Goal: Transaction & Acquisition: Purchase product/service

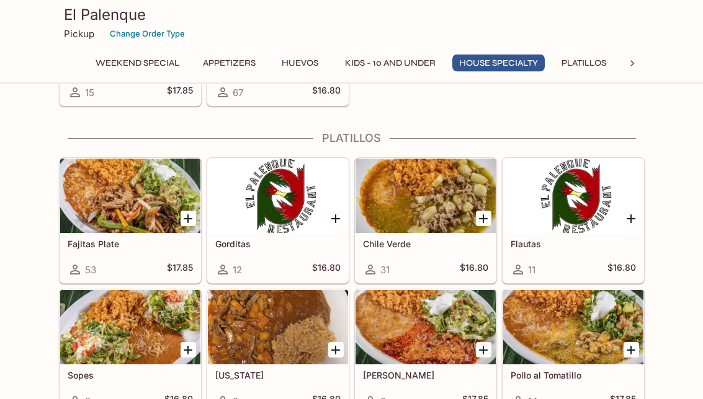
scroll to position [1254, 0]
click at [643, 376] on div "Pollo al Tomatillo 14 $17.85" at bounding box center [573, 390] width 140 height 50
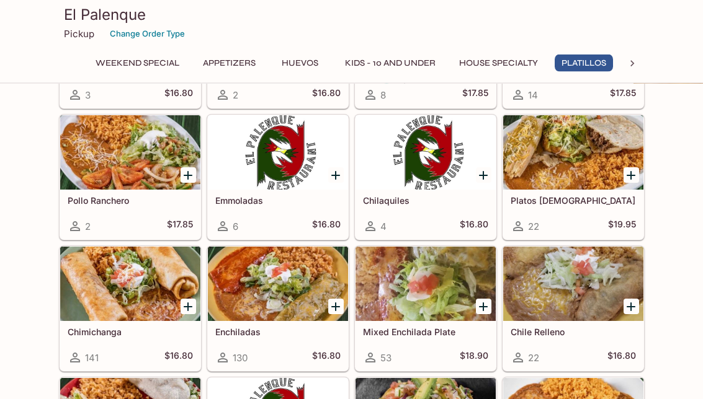
scroll to position [1560, 0]
click at [693, 385] on div "Weekend Special Menudo 10 $17.85 Appetizers Queso con Chips 35 $9.45 Nachos 43 …" at bounding box center [351, 184] width 703 height 3281
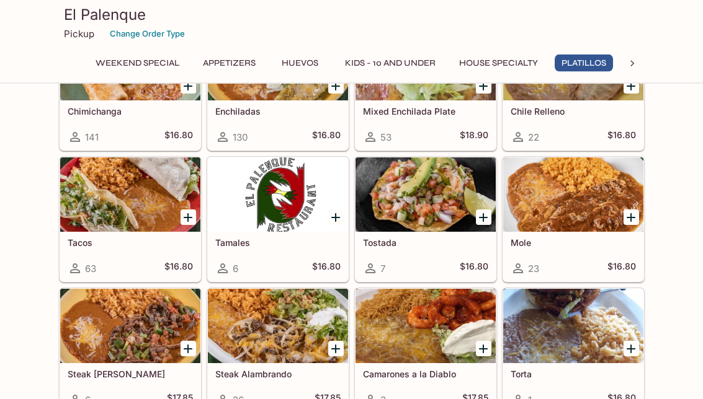
scroll to position [1830, 0]
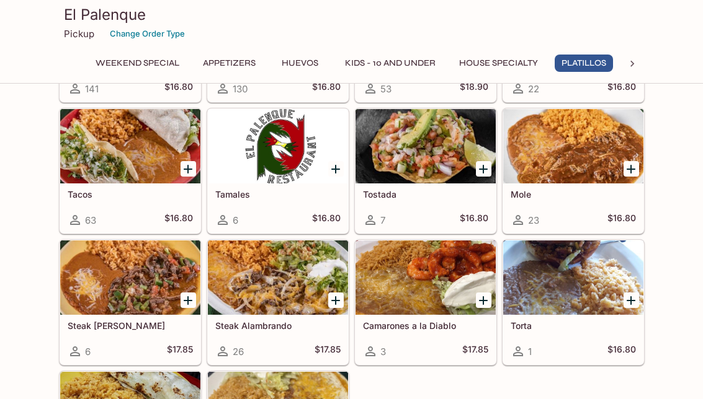
click at [265, 280] on div at bounding box center [278, 278] width 140 height 74
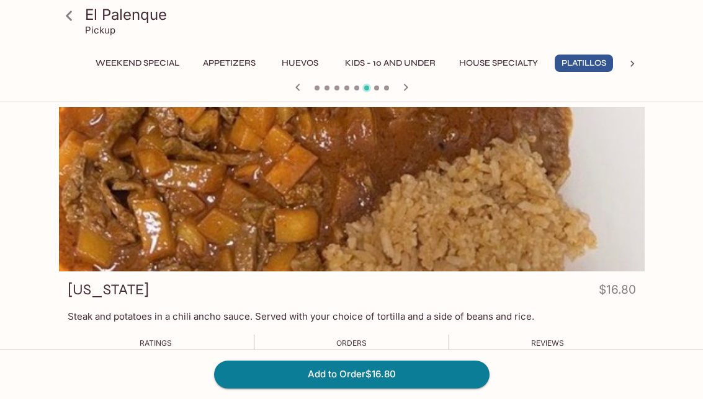
click at [561, 231] on div at bounding box center [351, 189] width 585 height 164
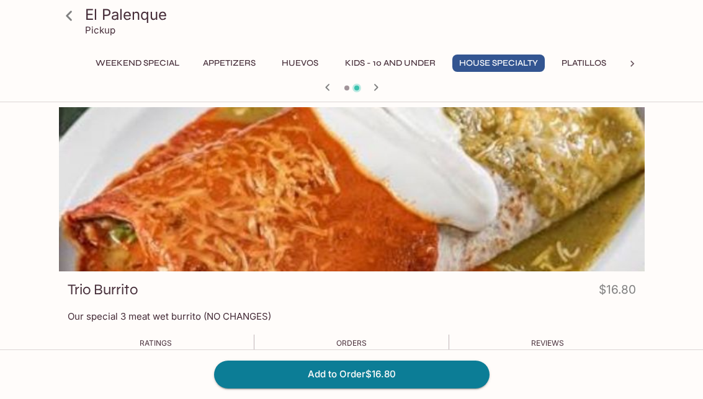
click at [590, 338] on div "Ratings - Orders 67 Reviews 0" at bounding box center [352, 350] width 568 height 31
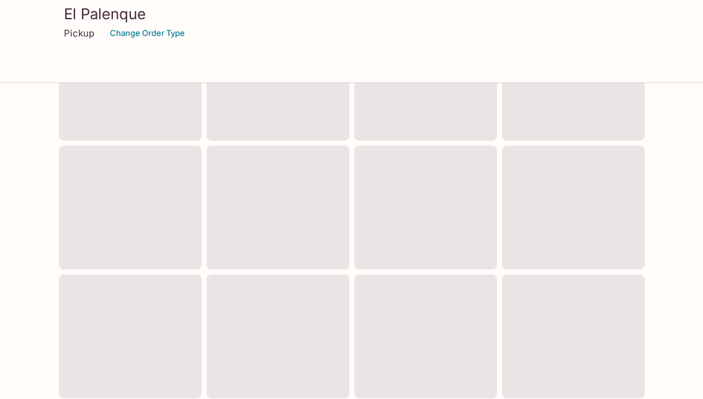
scroll to position [501, 0]
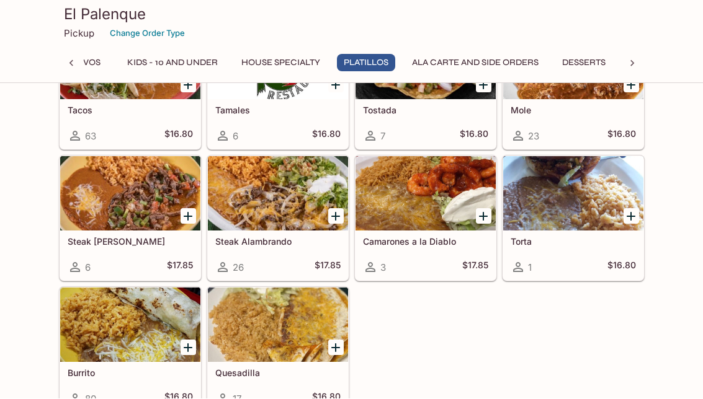
scroll to position [1914, 0]
click at [135, 332] on div at bounding box center [130, 325] width 140 height 74
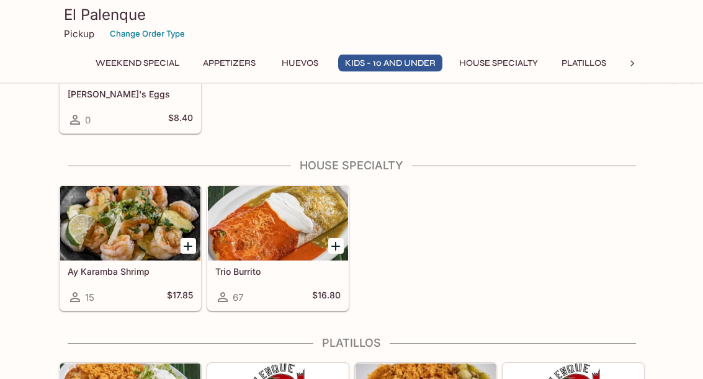
scroll to position [1049, 0]
click at [266, 233] on div at bounding box center [278, 223] width 140 height 74
